Goal: Obtain resource: Download file/media

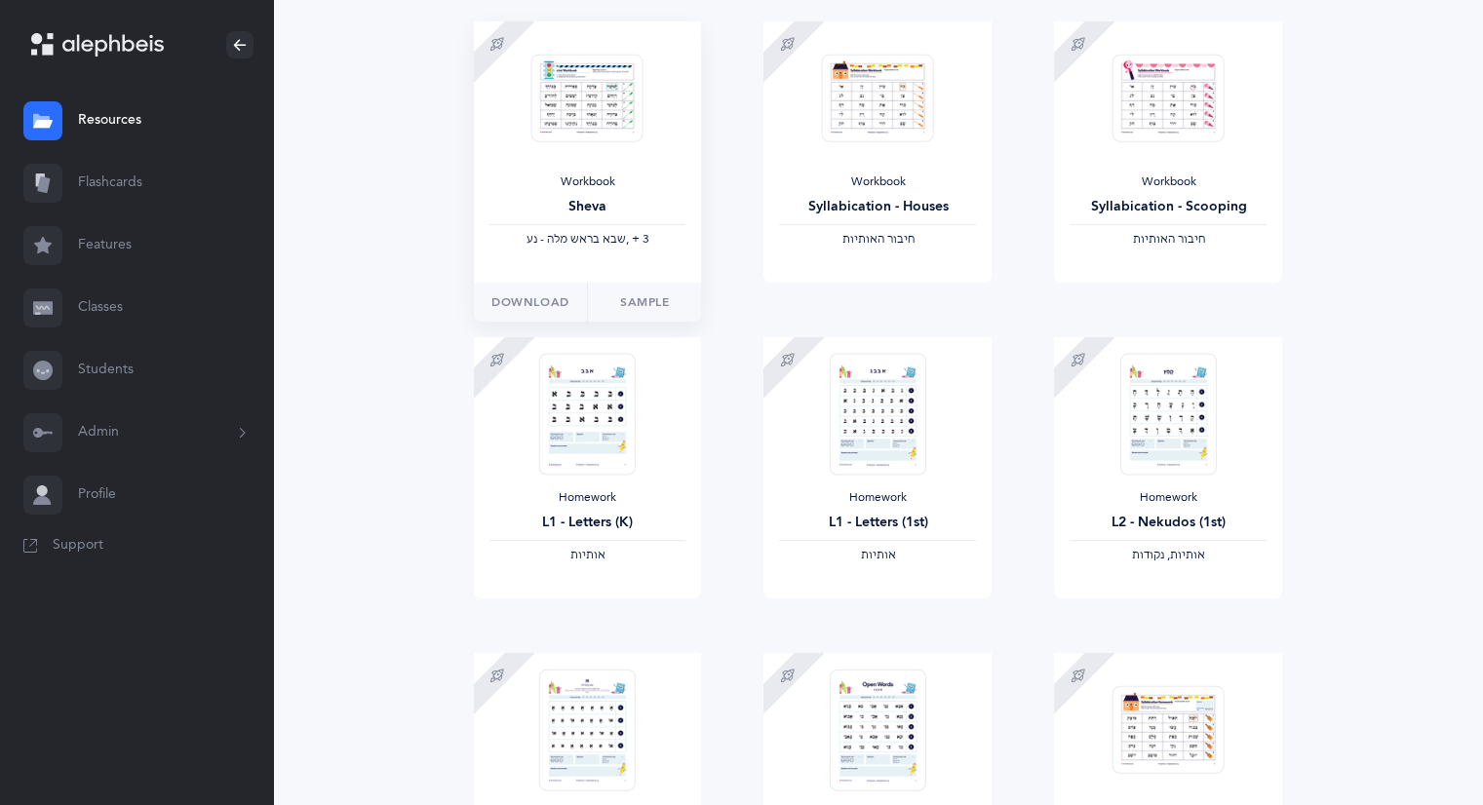
scroll to position [292, 0]
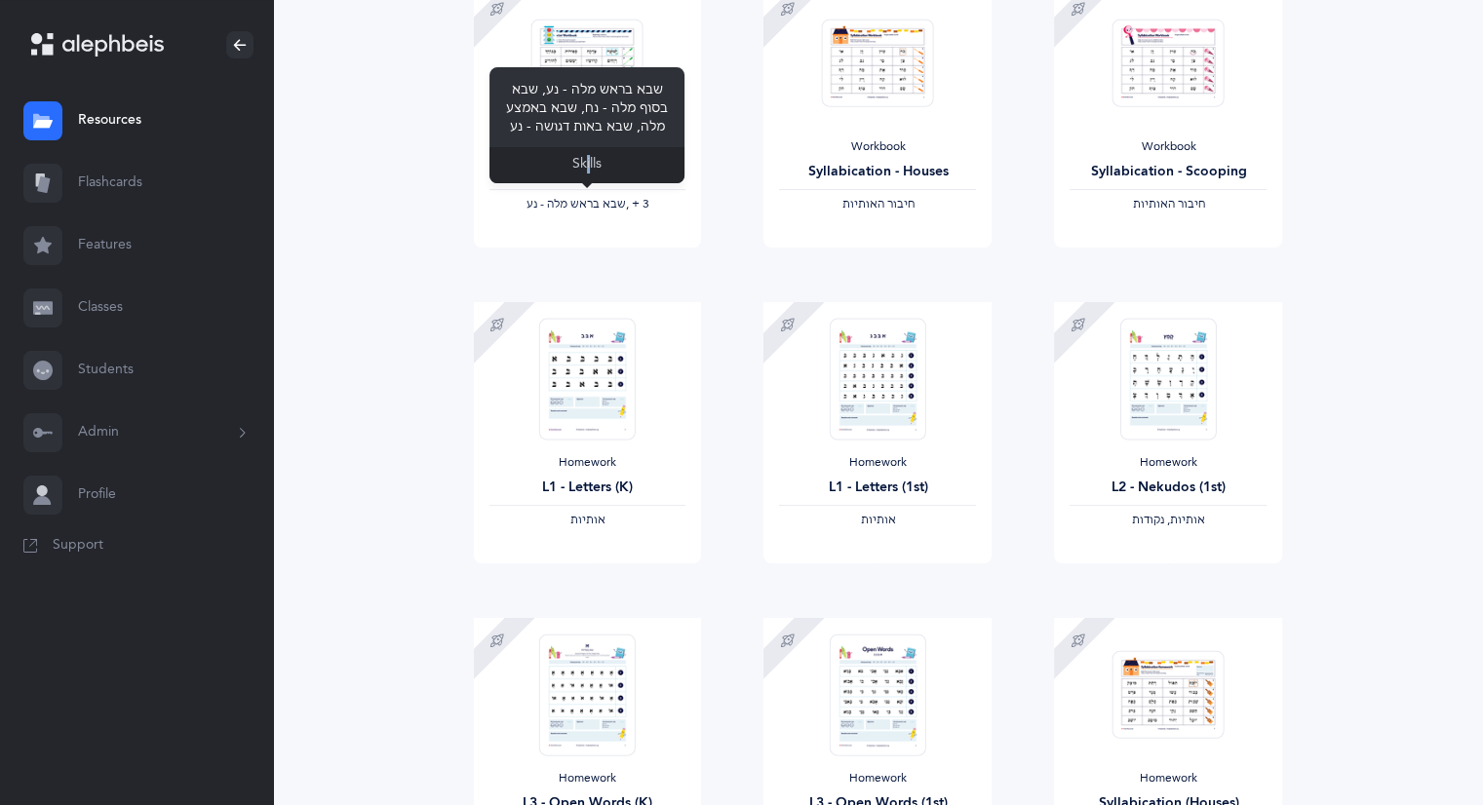
click at [588, 165] on div "Skills" at bounding box center [586, 165] width 195 height 36
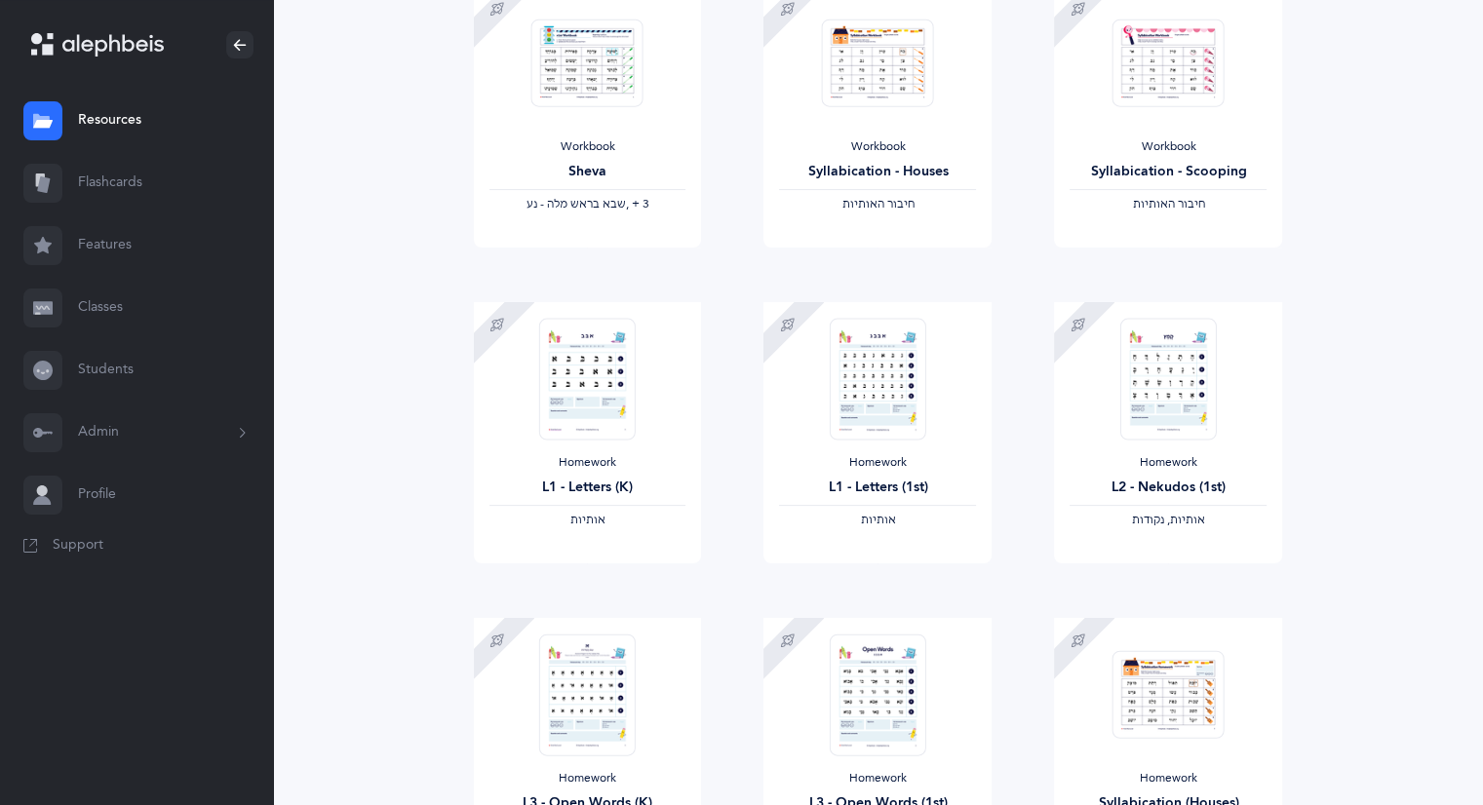
click at [554, 237] on span "Download" at bounding box center [530, 228] width 78 height 18
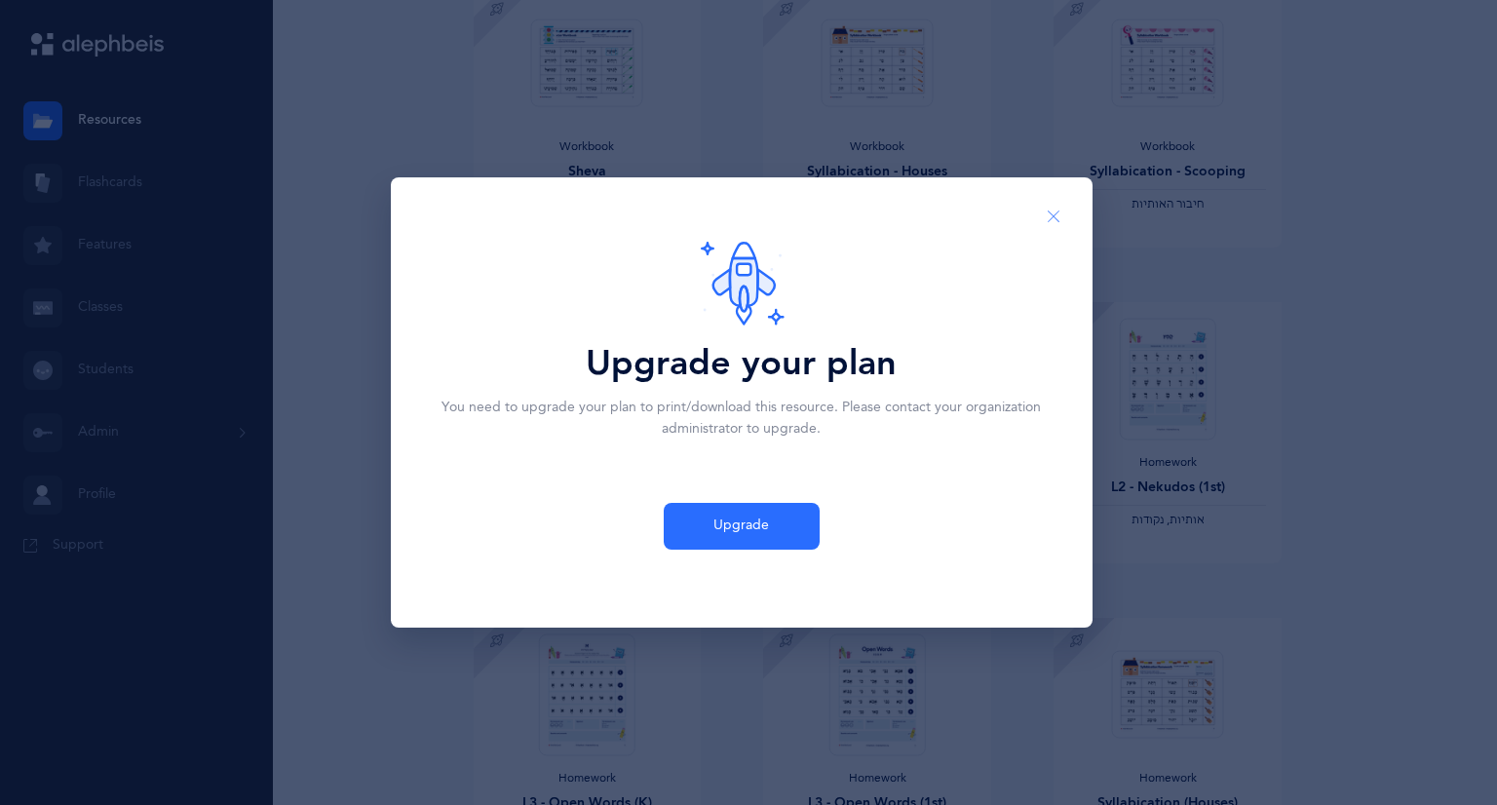
click at [1053, 209] on icon "Close" at bounding box center [1054, 218] width 16 height 18
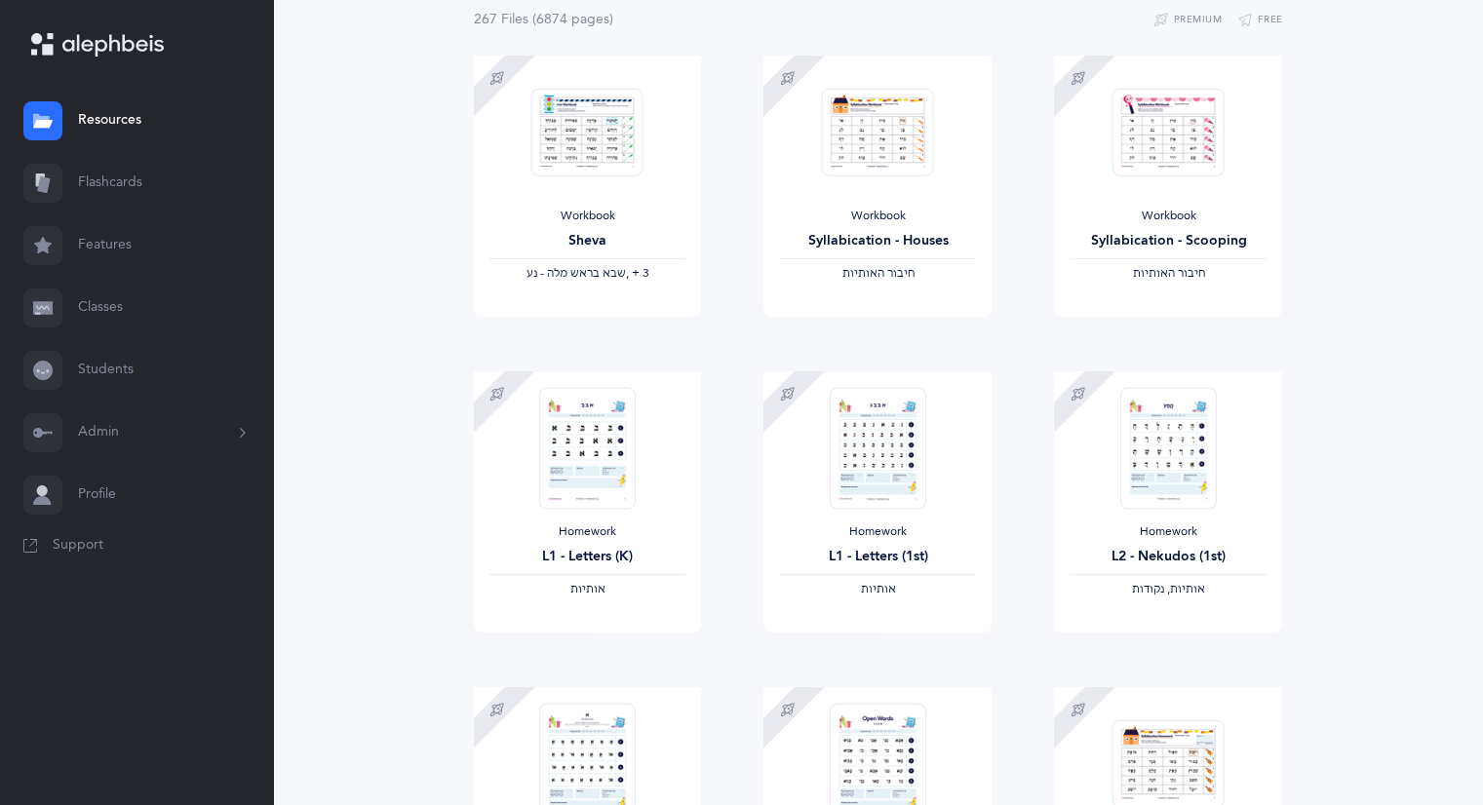
scroll to position [0, 0]
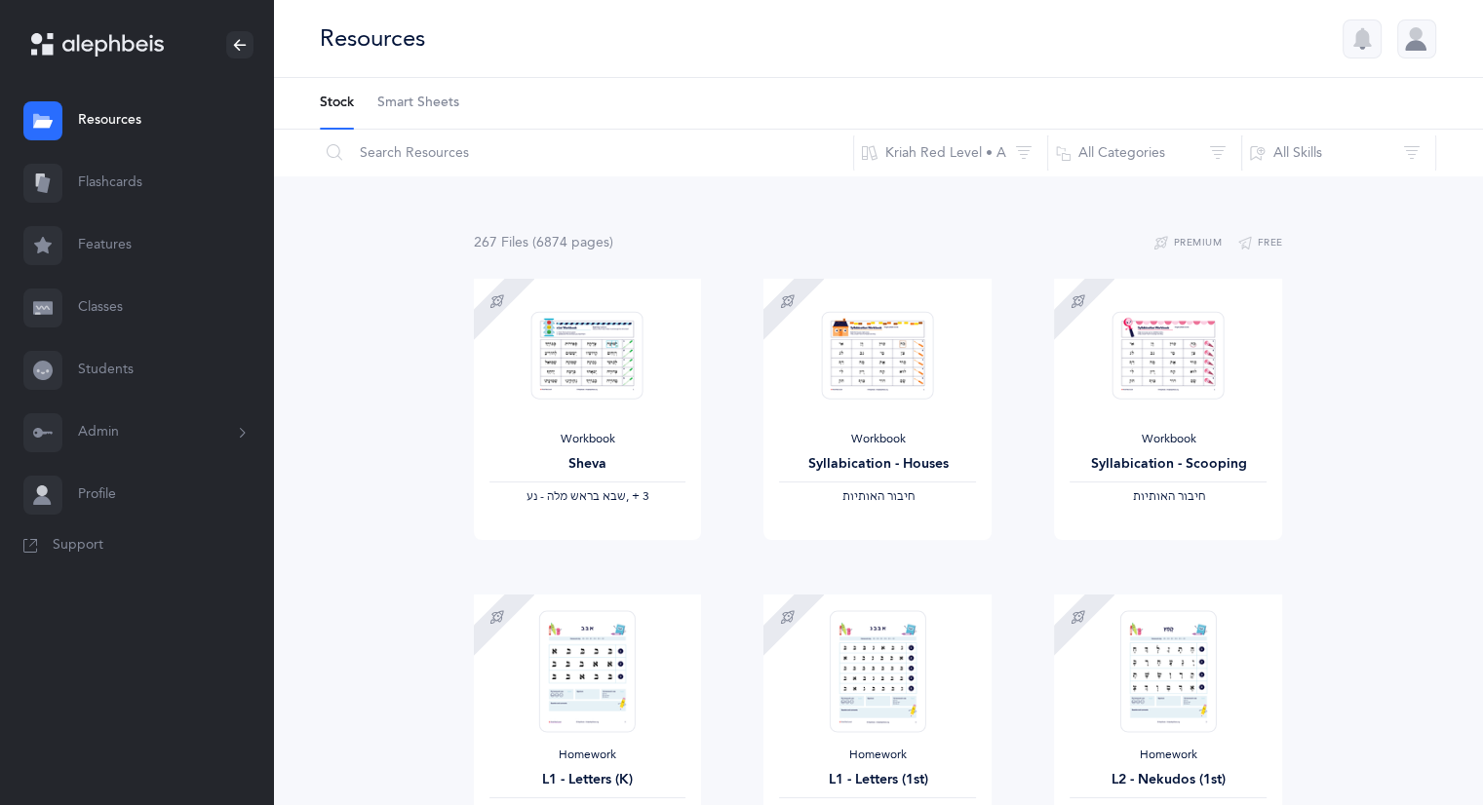
click at [113, 118] on link "Resources" at bounding box center [136, 121] width 273 height 62
click at [440, 144] on input "text" at bounding box center [586, 153] width 535 height 47
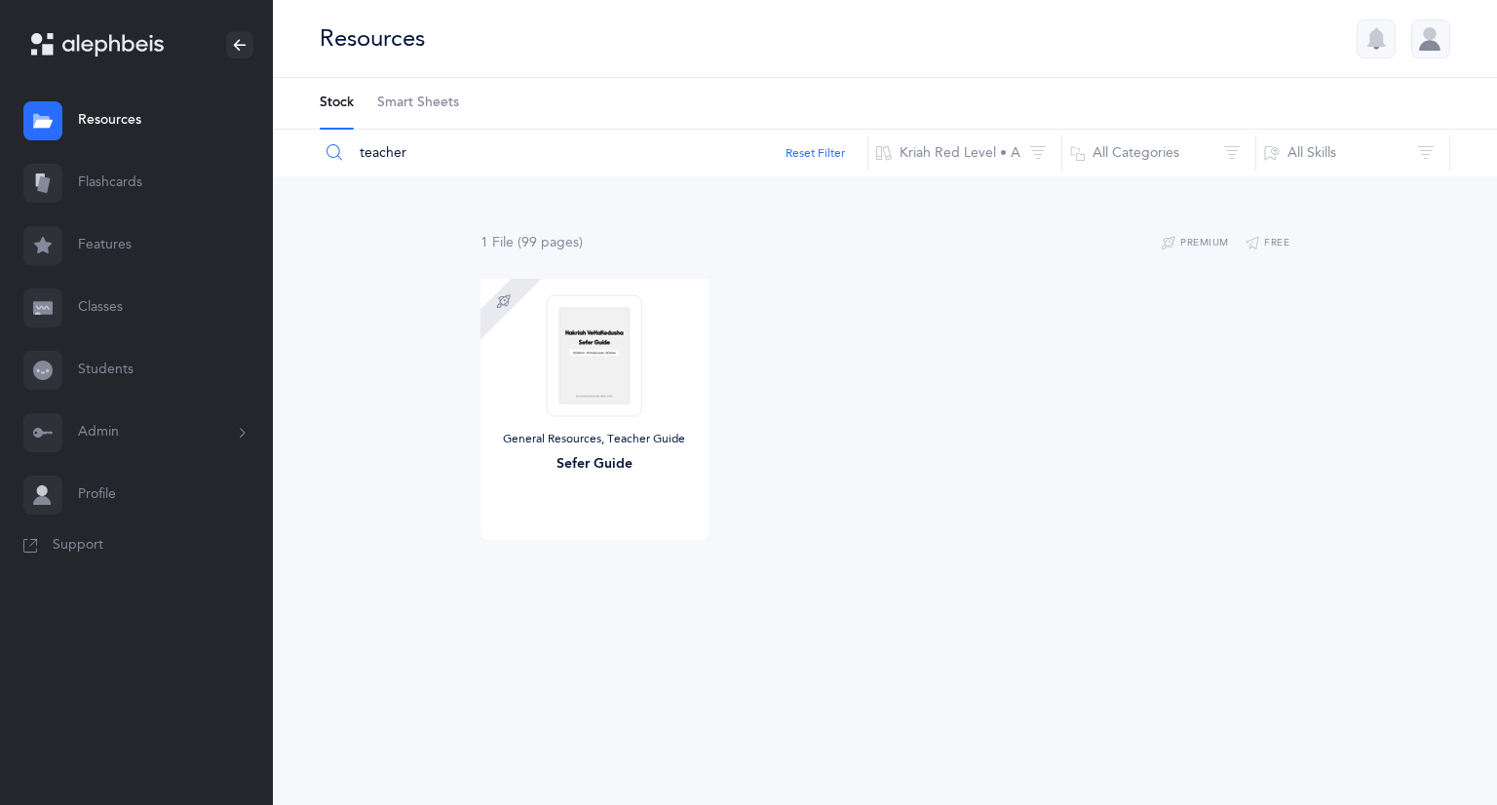
click at [538, 529] on span "Download" at bounding box center [537, 521] width 78 height 18
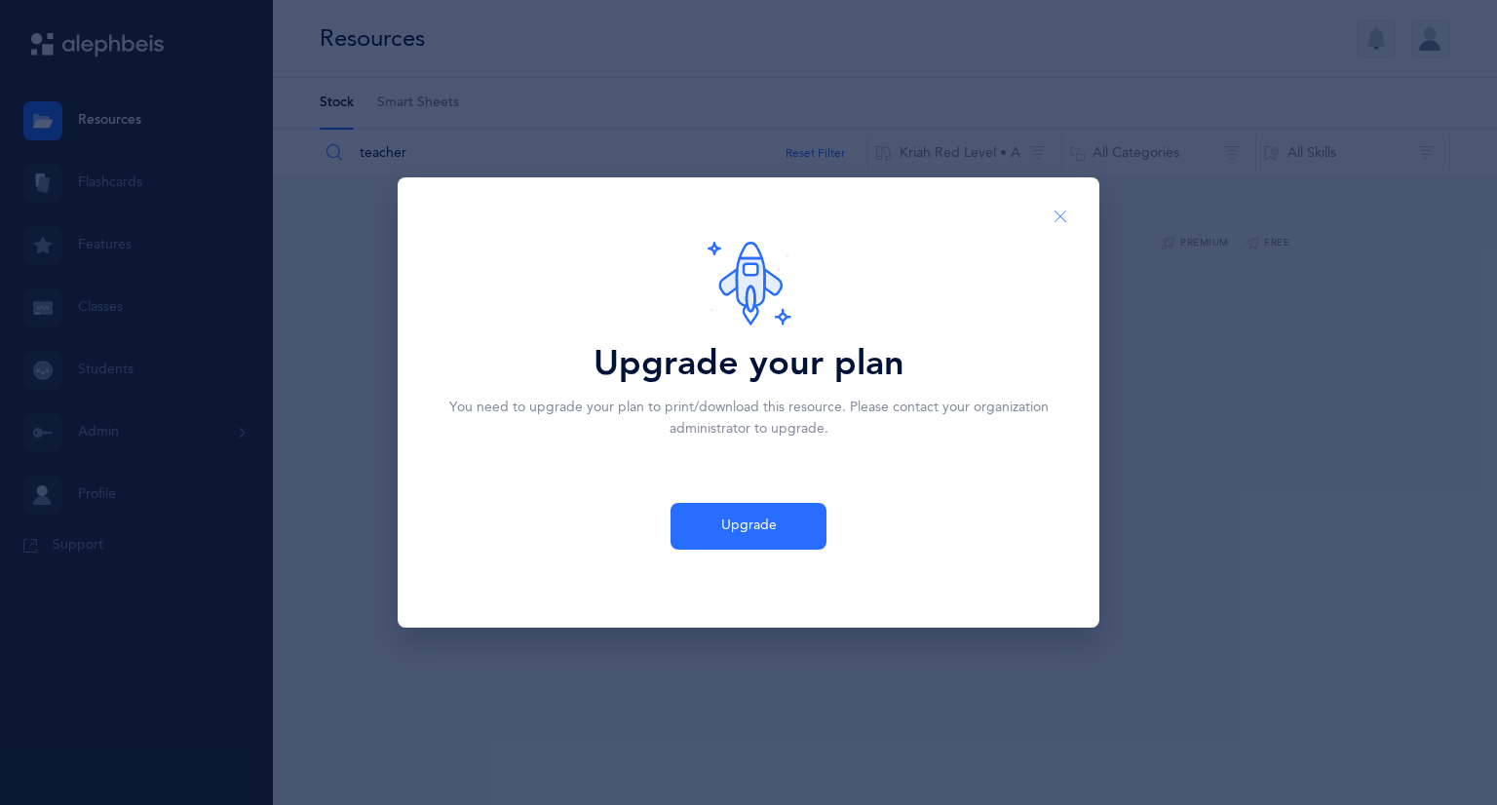
click at [1061, 213] on icon "Close" at bounding box center [1061, 218] width 16 height 18
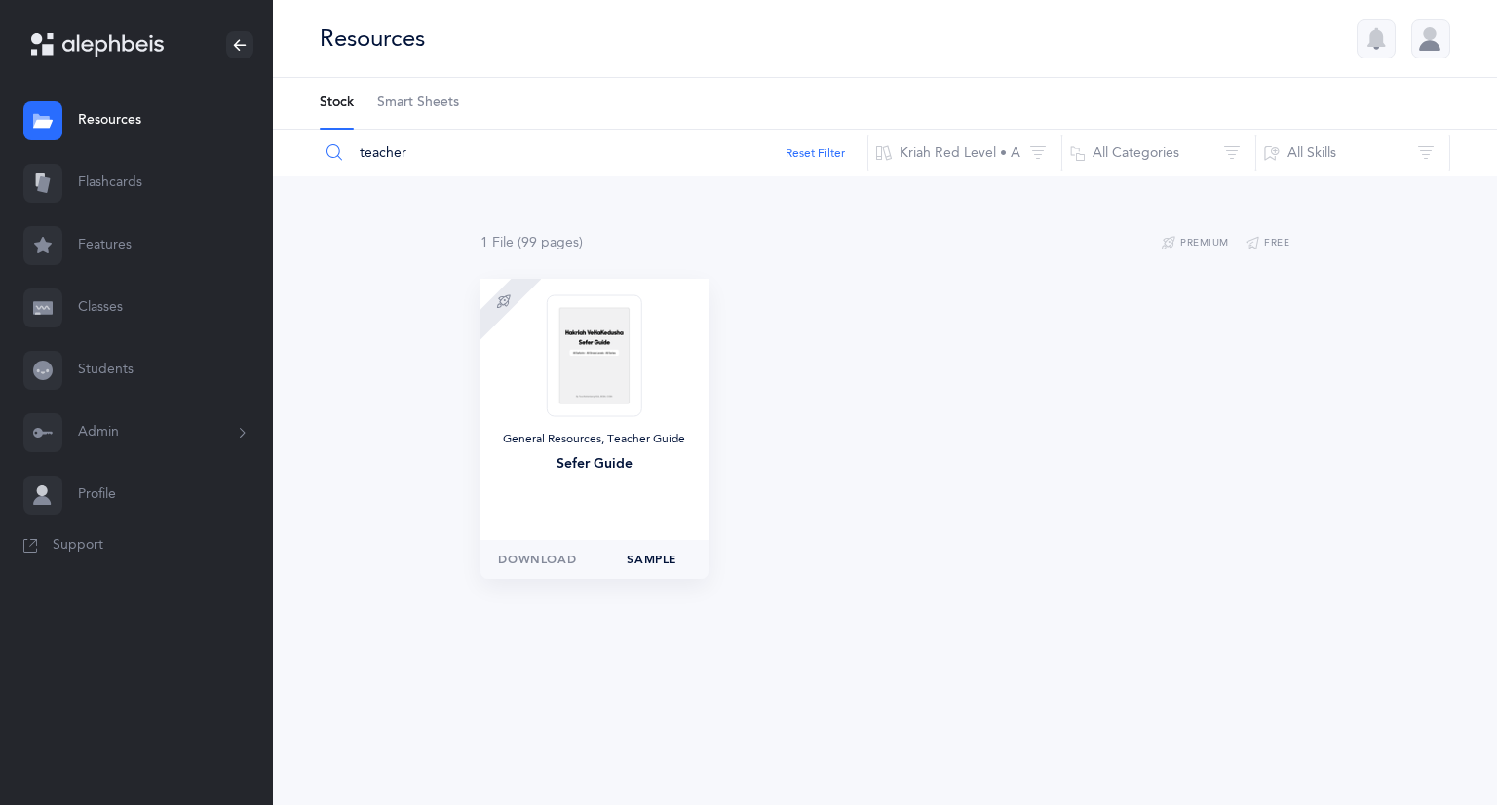
click at [658, 562] on link "Sample" at bounding box center [652, 559] width 115 height 39
click at [111, 126] on link "Resources" at bounding box center [136, 121] width 273 height 62
click at [445, 154] on input "teacher" at bounding box center [594, 153] width 550 height 47
type input "t"
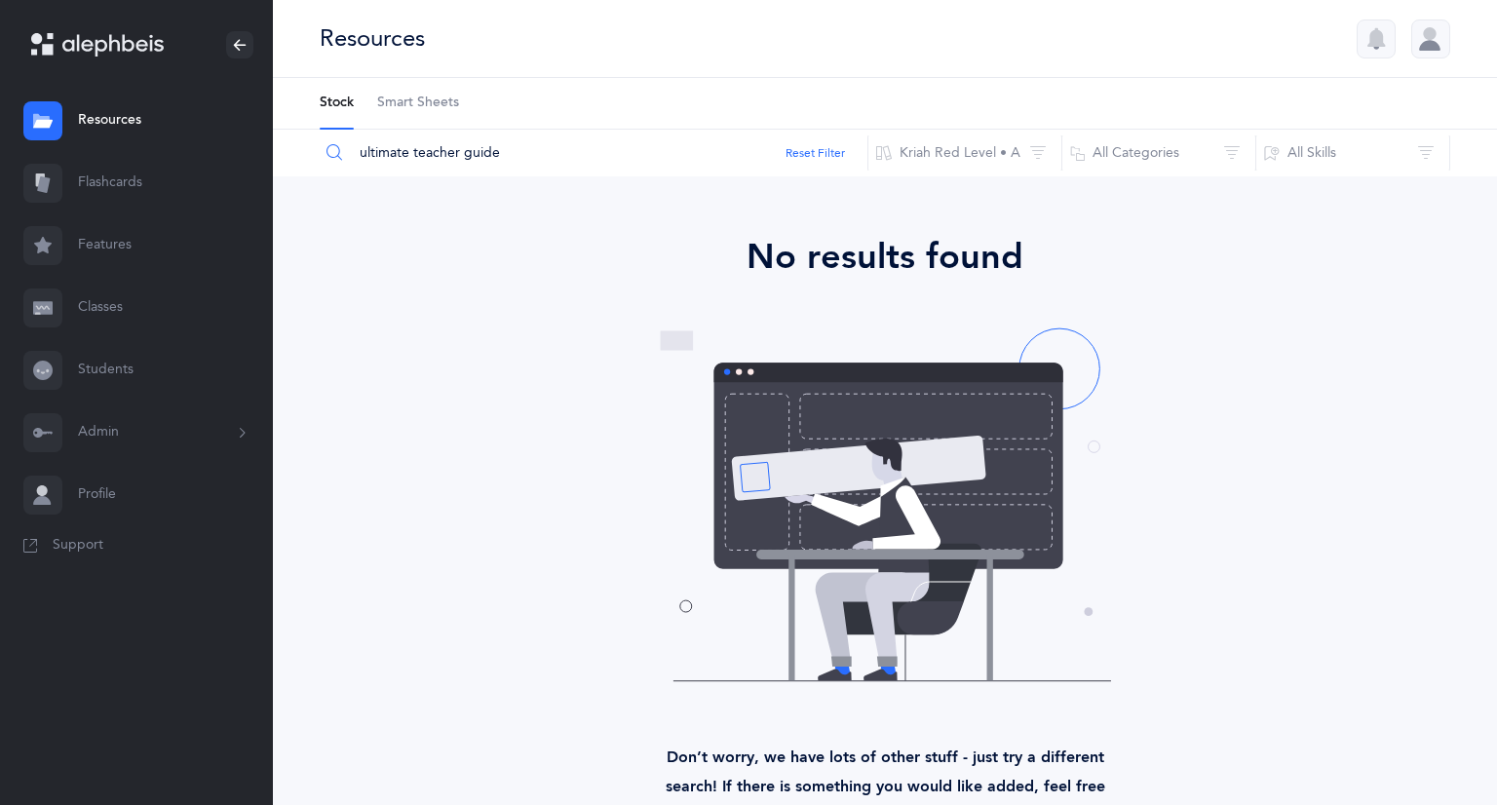
type input "ultimate teacher guide"
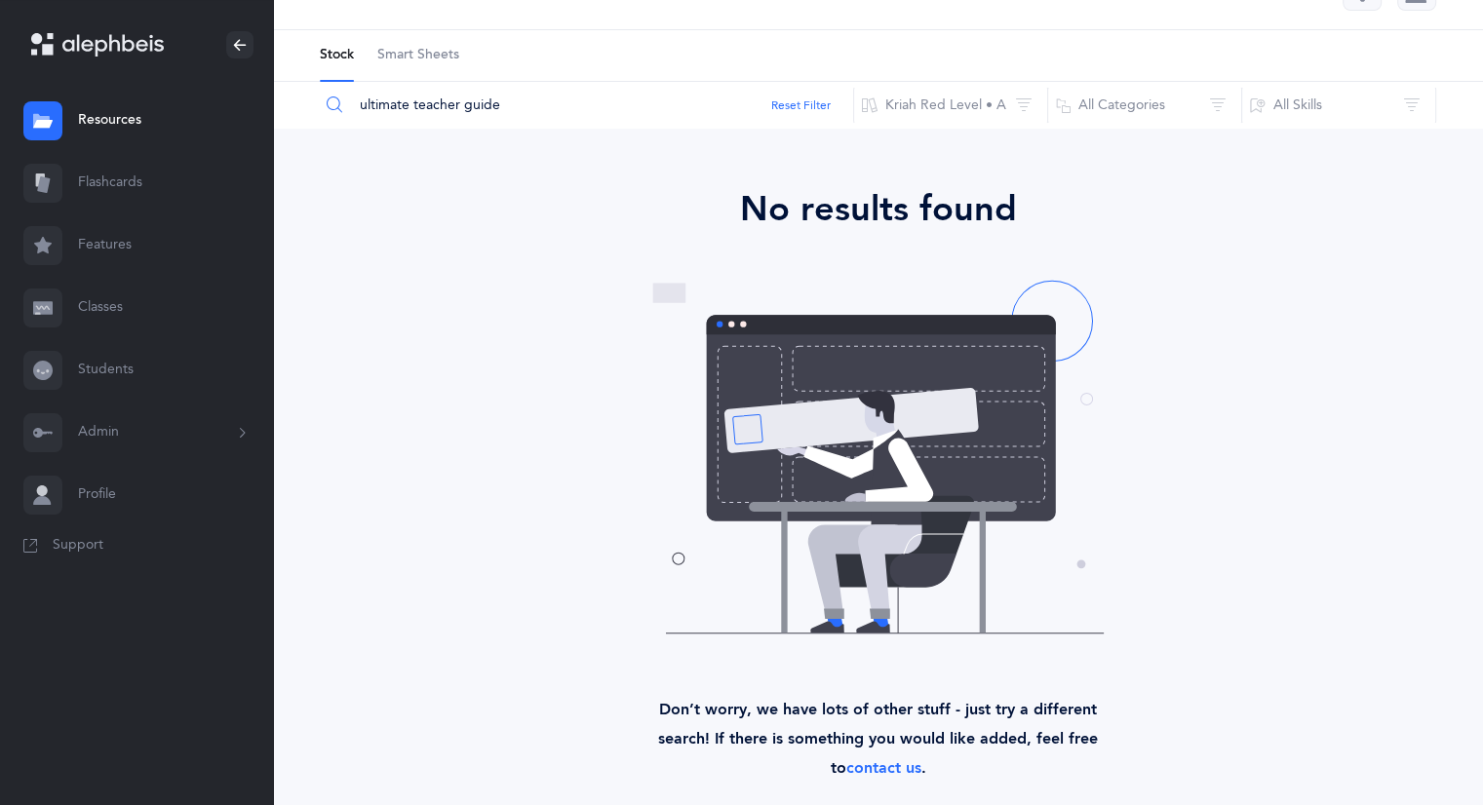
scroll to position [74, 0]
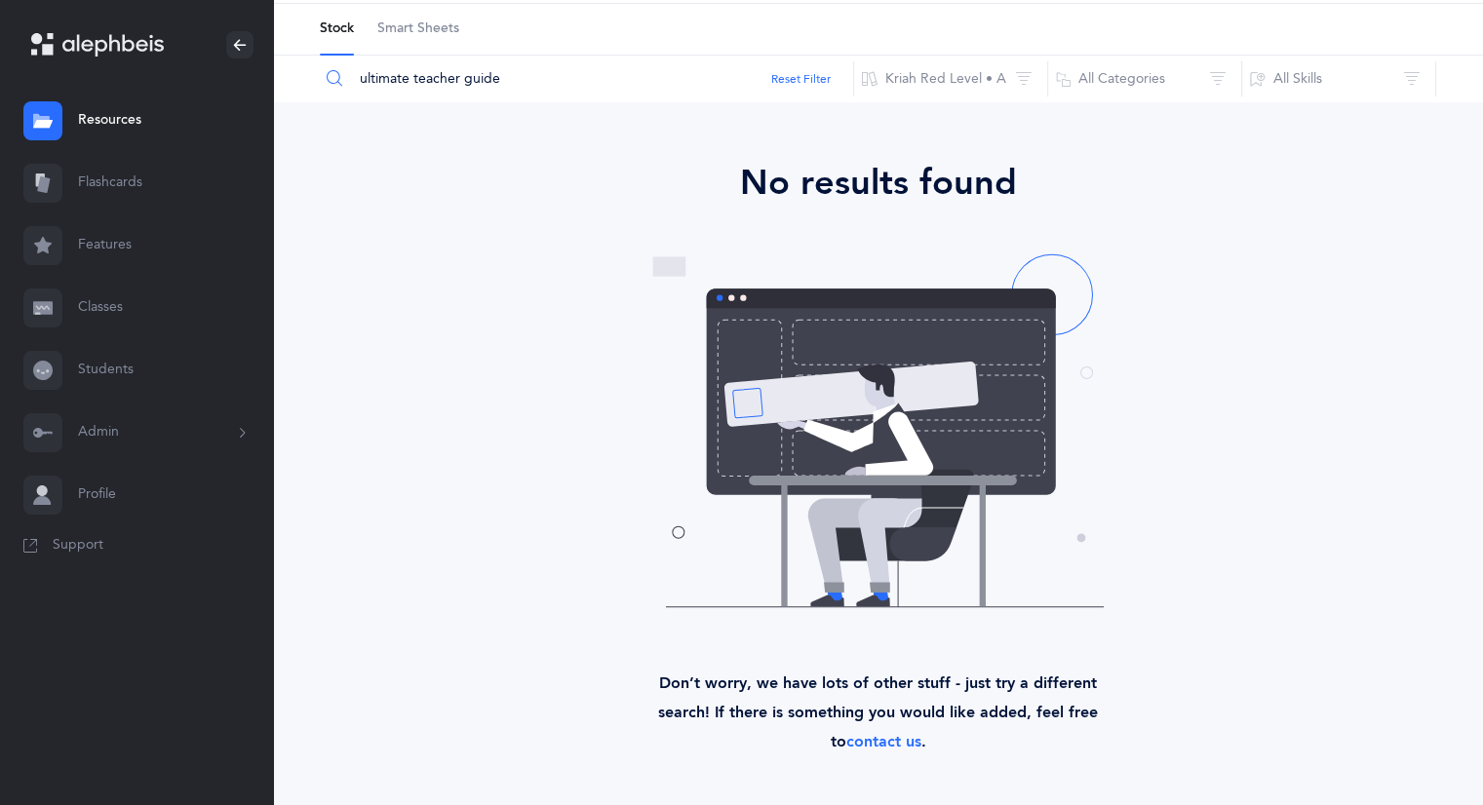
click at [123, 118] on link "Resources" at bounding box center [136, 121] width 273 height 62
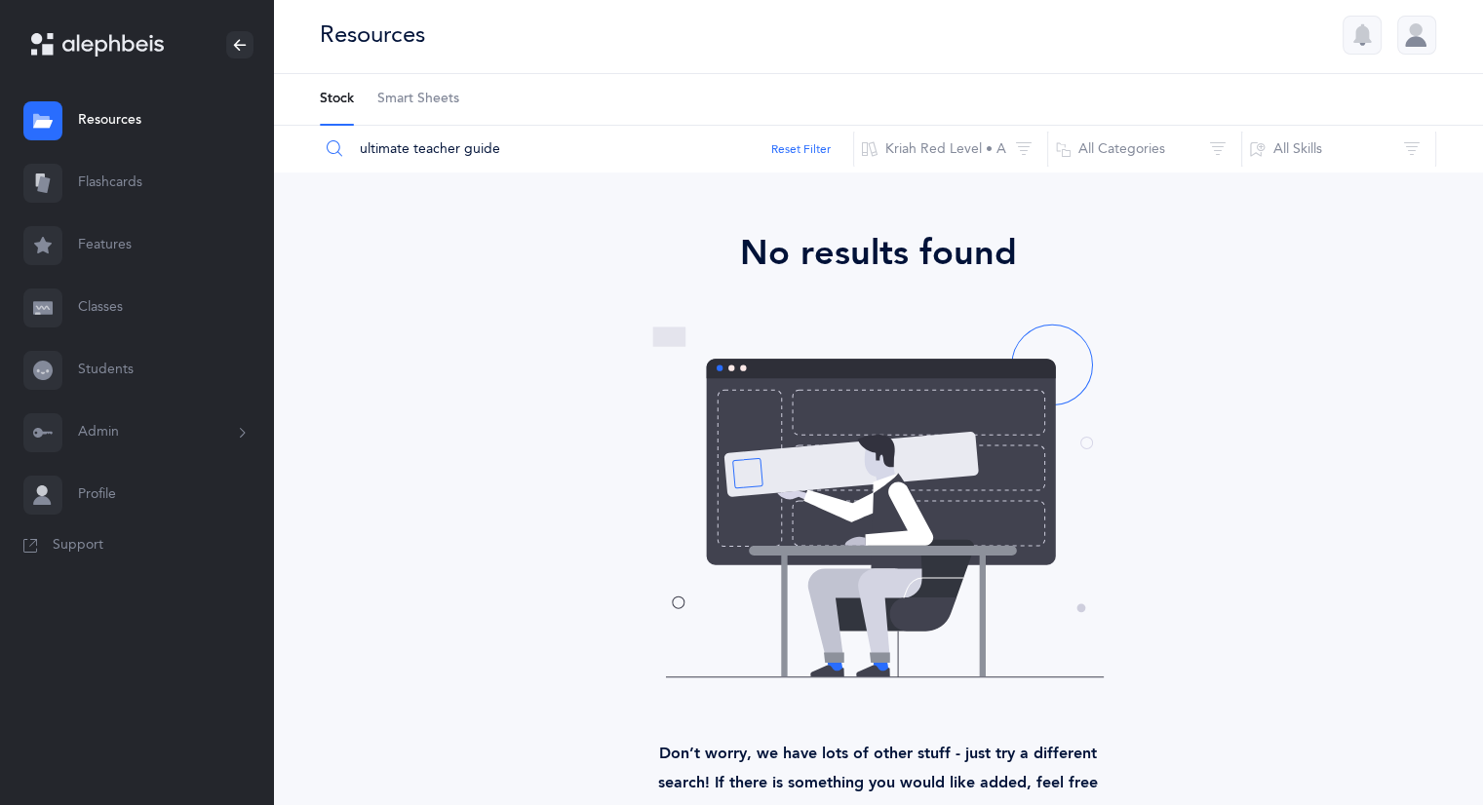
scroll to position [0, 0]
